Goal: Task Accomplishment & Management: Use online tool/utility

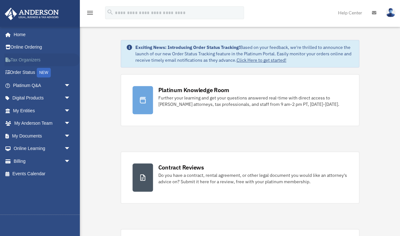
click at [27, 60] on link "Tax Organizers" at bounding box center [41, 59] width 75 height 13
click at [64, 122] on span "arrow_drop_down" at bounding box center [70, 123] width 13 height 13
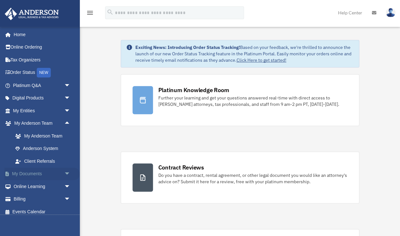
click at [65, 173] on span "arrow_drop_down" at bounding box center [70, 173] width 13 height 13
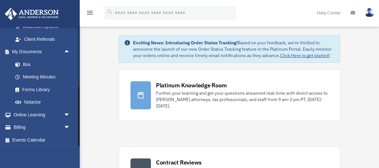
scroll to position [121, 0]
click at [30, 64] on link "Box" at bounding box center [44, 64] width 71 height 13
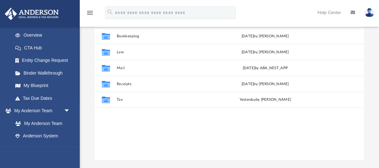
scroll to position [79, 0]
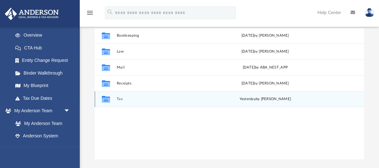
click at [118, 99] on button "Tax" at bounding box center [164, 99] width 97 height 4
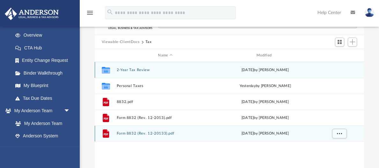
scroll to position [36, 0]
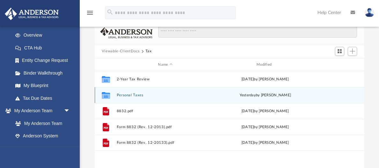
click at [130, 95] on button "Personal Taxes" at bounding box center [164, 95] width 97 height 4
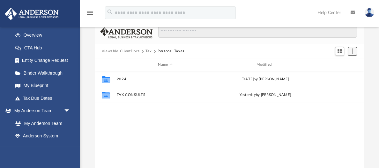
click at [353, 52] on span "Add" at bounding box center [352, 51] width 5 height 5
click at [341, 64] on li "Upload" at bounding box center [343, 64] width 20 height 7
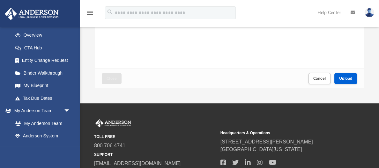
scroll to position [155, 0]
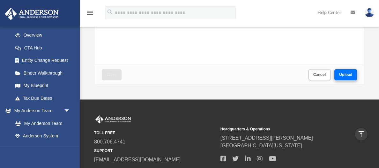
click at [350, 74] on span "Upload" at bounding box center [345, 75] width 13 height 4
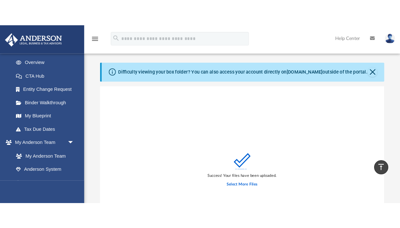
scroll to position [0, 0]
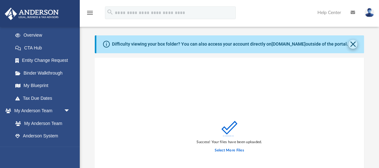
click at [354, 46] on button "Close" at bounding box center [352, 44] width 9 height 9
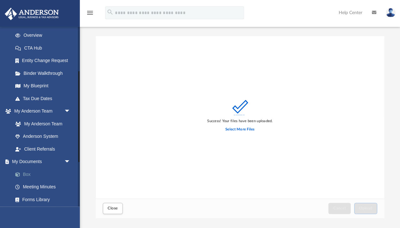
click at [28, 168] on link "Box" at bounding box center [44, 174] width 71 height 13
click at [118, 168] on button "Close" at bounding box center [113, 207] width 20 height 11
